Goal: Task Accomplishment & Management: Use online tool/utility

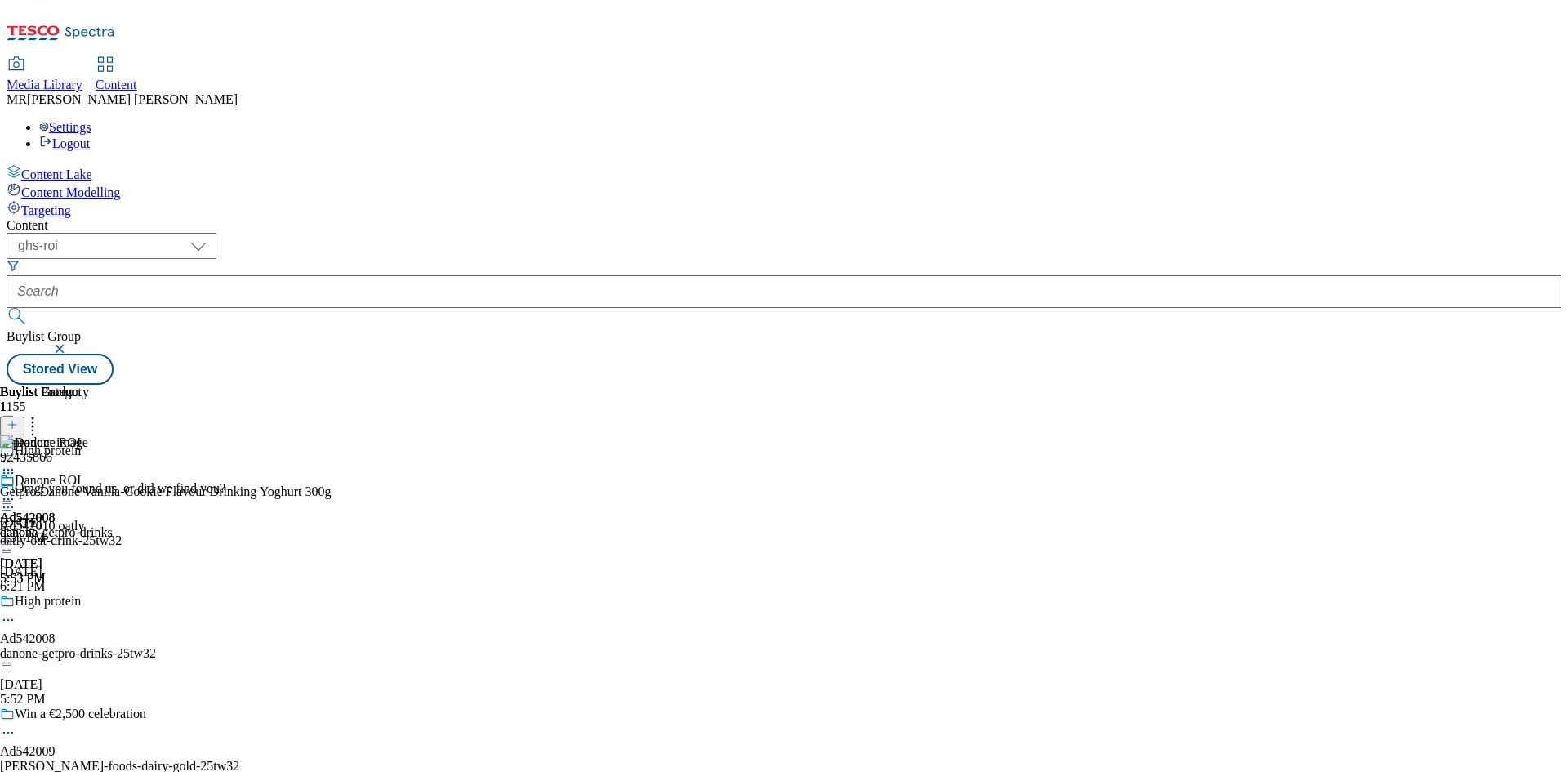
click at [56, 525] on div "danone" at bounding box center [28, 532] width 56 height 15
click at [14, 498] on circle at bounding box center [12, 499] width 3 height 3
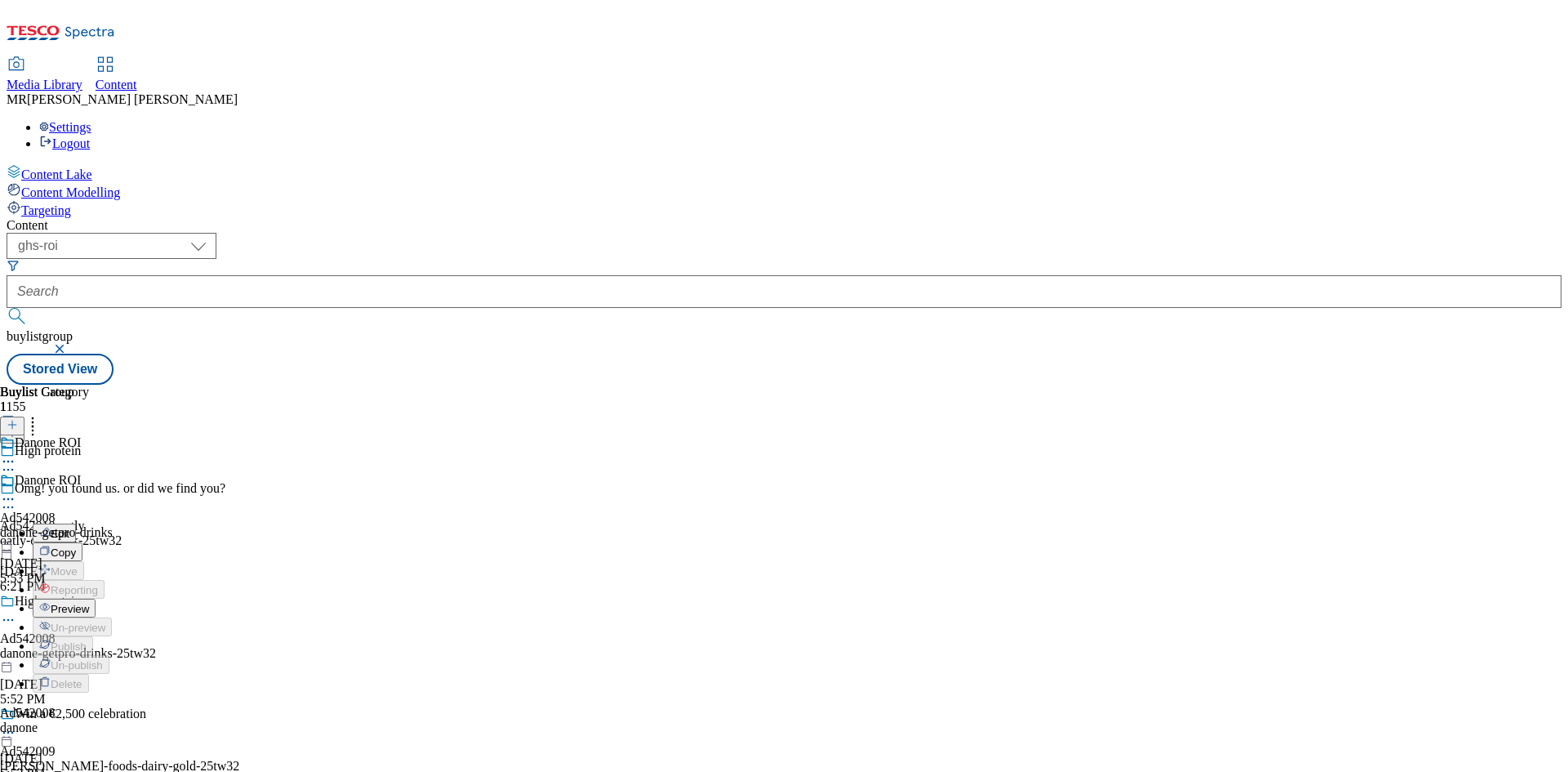
click at [89, 603] on span "Preview" at bounding box center [69, 608] width 38 height 12
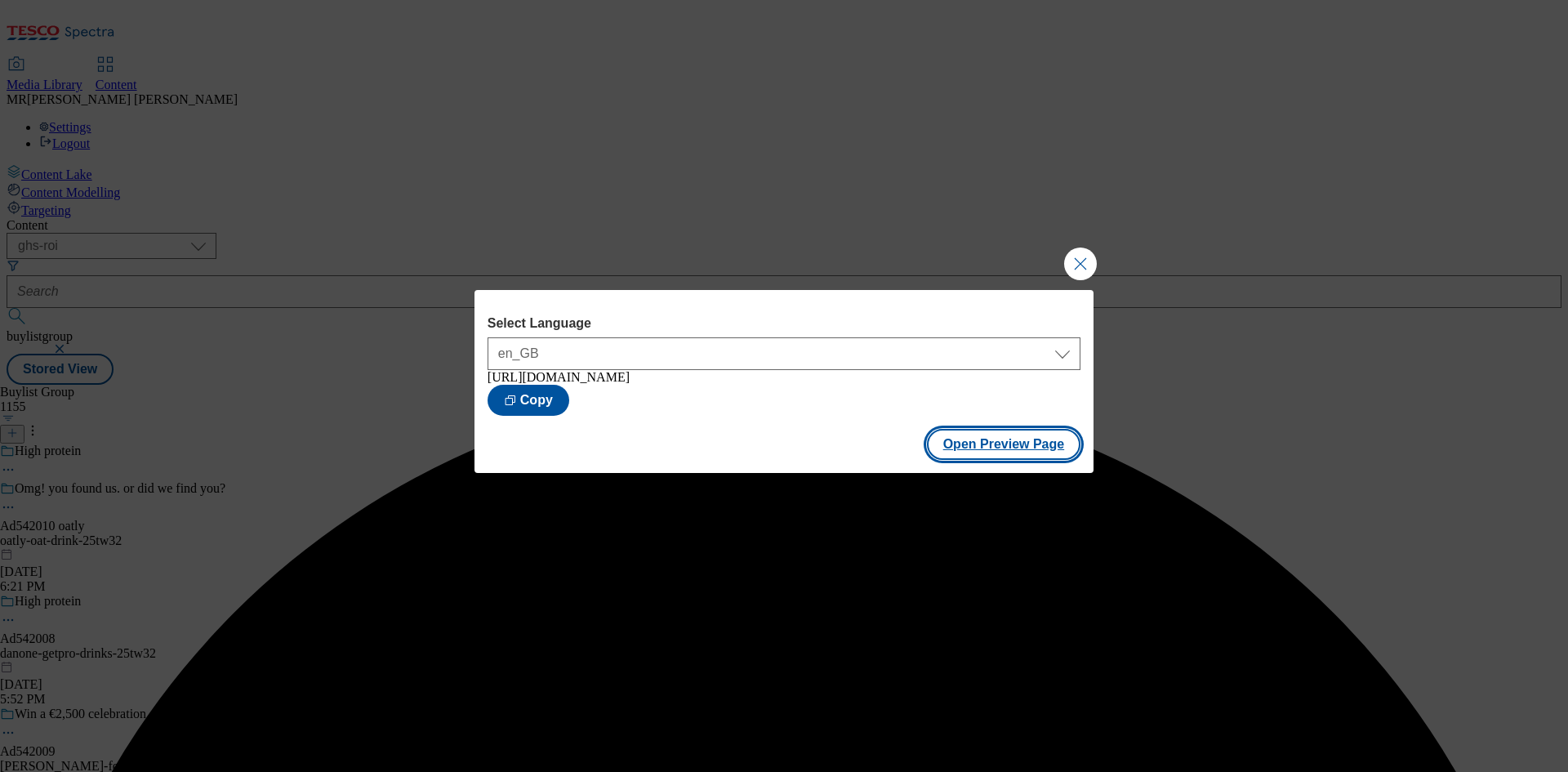
click at [987, 441] on button "Open Preview Page" at bounding box center [1003, 444] width 155 height 31
click at [1064, 251] on button "Close Modal" at bounding box center [1079, 263] width 32 height 32
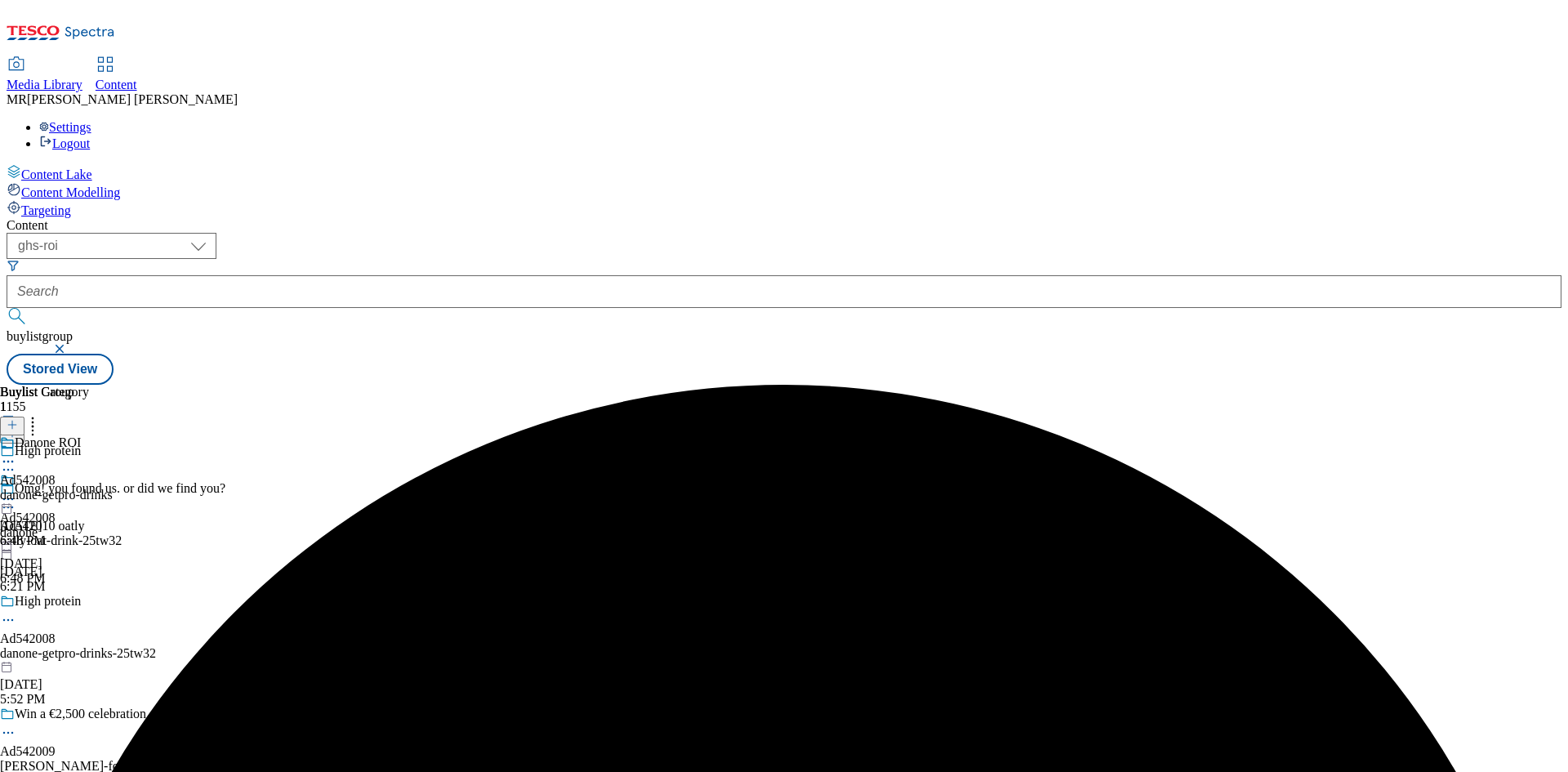
click at [17, 491] on icon at bounding box center [8, 499] width 17 height 17
click at [87, 659] on span "Publish" at bounding box center [68, 665] width 36 height 12
